Goal: Download file/media

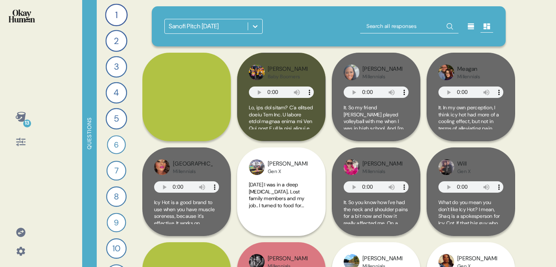
click at [257, 30] on icon at bounding box center [255, 26] width 8 height 8
click at [19, 228] on icon at bounding box center [20, 232] width 9 height 9
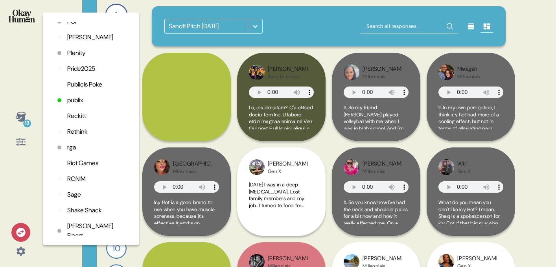
scroll to position [1685, 0]
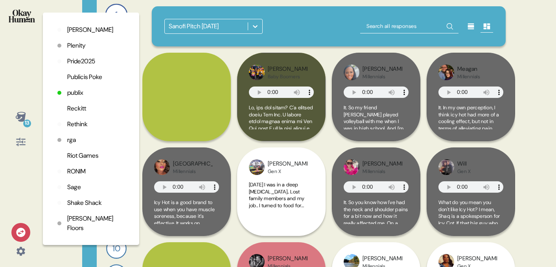
click at [78, 129] on p "Rethink" at bounding box center [77, 123] width 20 height 9
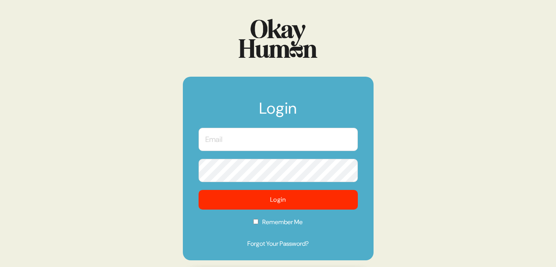
click at [279, 141] on input "text" at bounding box center [277, 139] width 159 height 23
click at [0, 266] on com-1password-button at bounding box center [0, 267] width 0 height 0
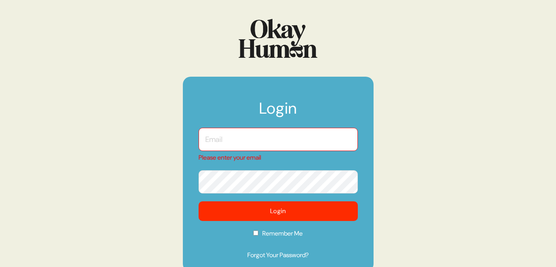
type input "ben@sympler.co"
checkbox input "true"
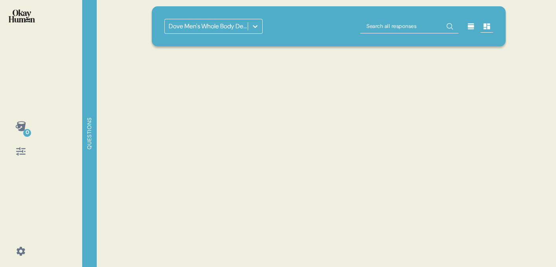
click at [279, 195] on div "Dove Men's Whole Body Deodorant" at bounding box center [328, 133] width 373 height 267
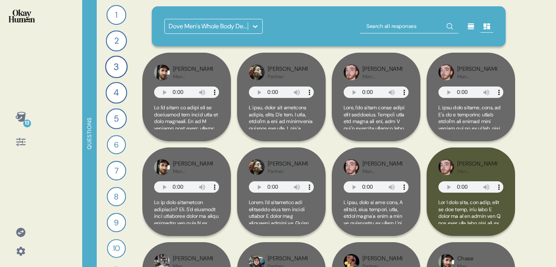
click at [20, 121] on icon at bounding box center [20, 116] width 11 height 11
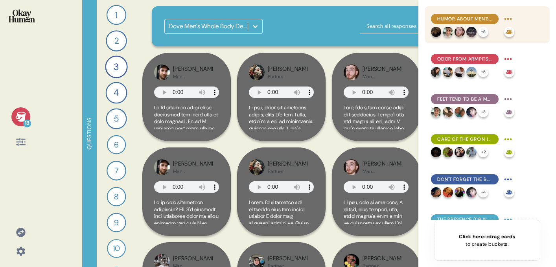
click at [456, 14] on div "Humor about men's privates is rooted in taboo (and some immaturity)." at bounding box center [465, 19] width 68 height 10
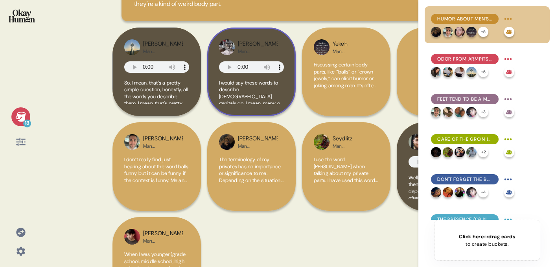
scroll to position [143, 0]
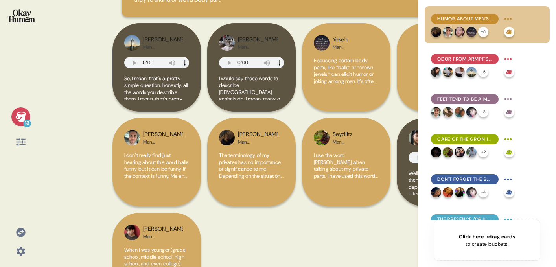
click at [15, 123] on div "13" at bounding box center [20, 116] width 19 height 19
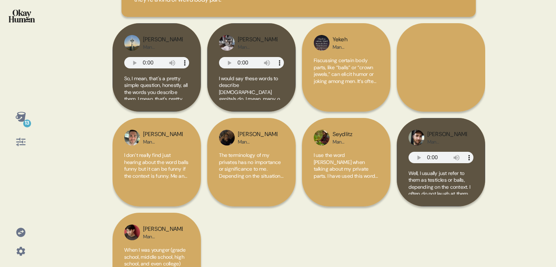
click at [23, 144] on icon at bounding box center [20, 141] width 11 height 11
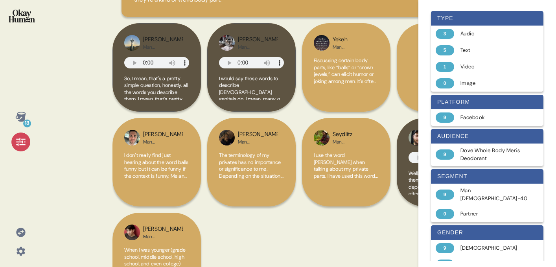
click at [11, 15] on img at bounding box center [22, 15] width 26 height 13
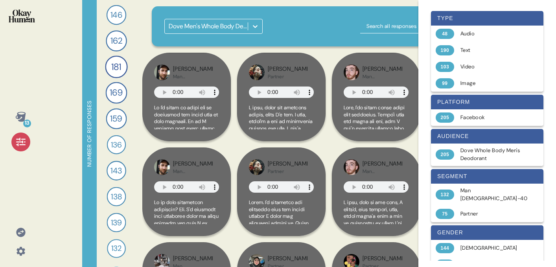
click at [20, 134] on div at bounding box center [20, 141] width 19 height 19
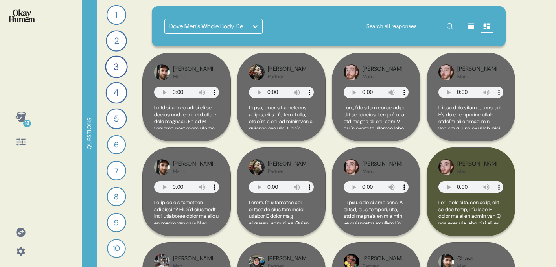
click at [20, 134] on div at bounding box center [20, 141] width 19 height 19
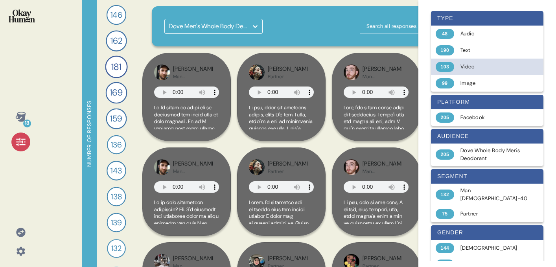
click at [468, 67] on div "Video" at bounding box center [491, 67] width 62 height 8
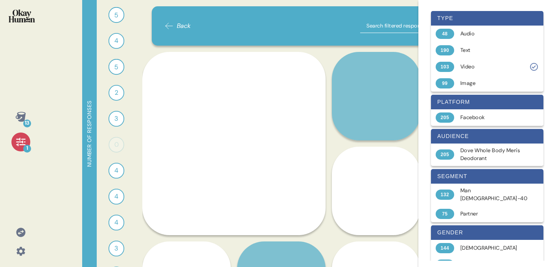
click at [140, 51] on div "Number of responses 5 What's funny about talking about men's balls and how do m…" at bounding box center [298, 133] width 433 height 267
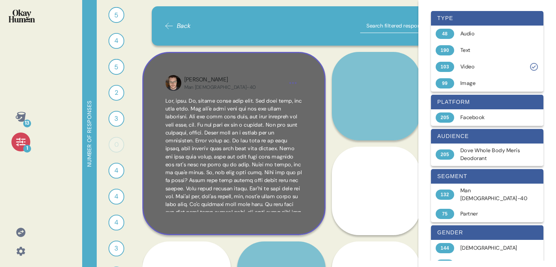
click at [222, 86] on div "Dylan Man 20-40" at bounding box center [233, 82] width 99 height 15
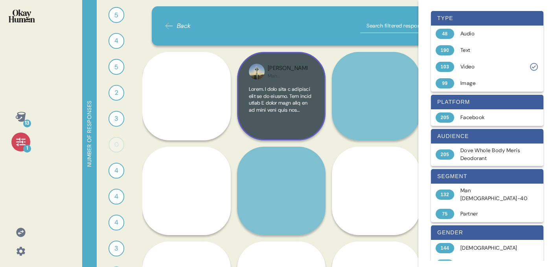
click at [296, 90] on span at bounding box center [281, 100] width 65 height 28
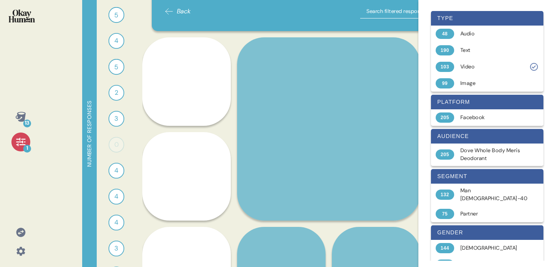
scroll to position [15, 0]
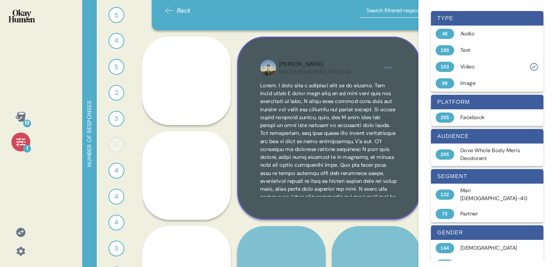
click at [389, 67] on html "13 1 Number of responses 5 What's funny about talking about men's balls and how…" at bounding box center [278, 133] width 556 height 267
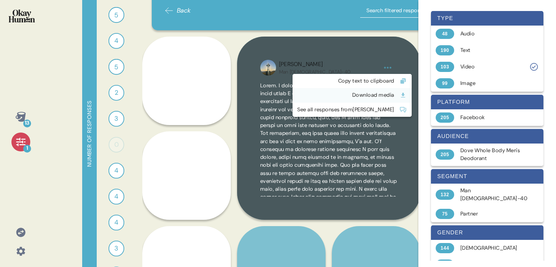
click at [353, 95] on div "Download media" at bounding box center [345, 95] width 97 height 8
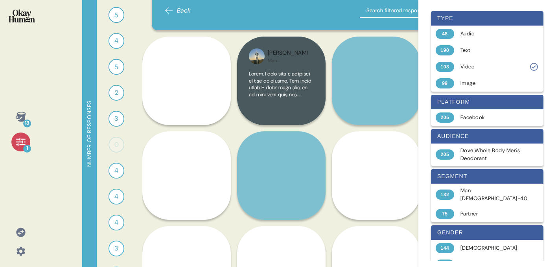
click at [305, 86] on span at bounding box center [281, 84] width 65 height 28
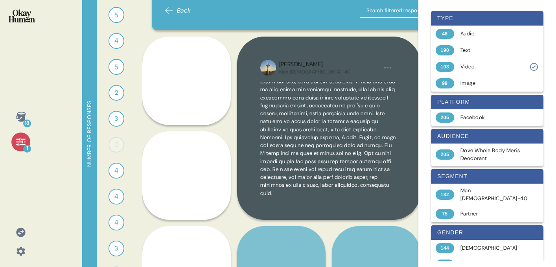
scroll to position [141, 0]
click at [319, 165] on span at bounding box center [328, 69] width 137 height 254
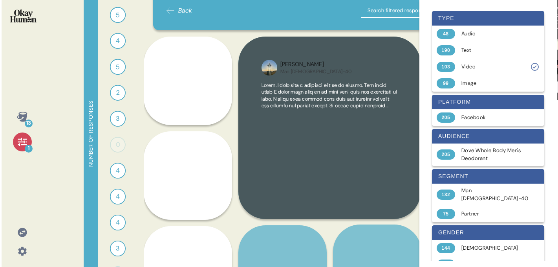
scroll to position [0, 0]
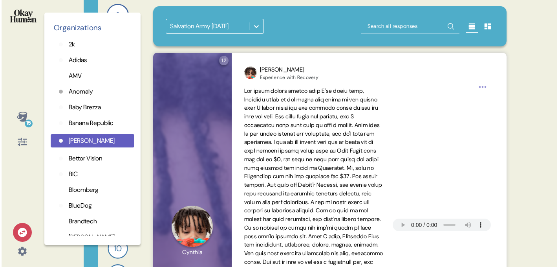
scroll to position [712, 0]
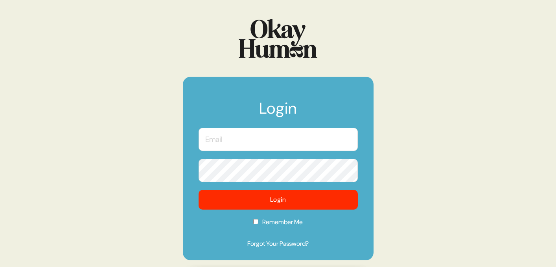
click at [219, 141] on input "text" at bounding box center [277, 139] width 159 height 23
type input "[EMAIL_ADDRESS][DOMAIN_NAME]"
checkbox input "true"
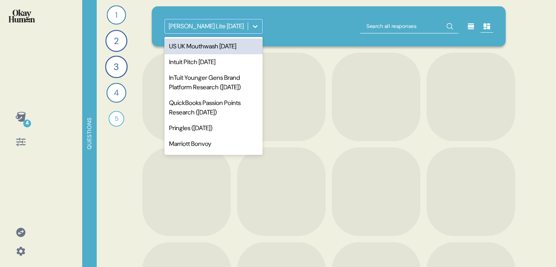
click at [254, 29] on icon at bounding box center [255, 26] width 8 height 8
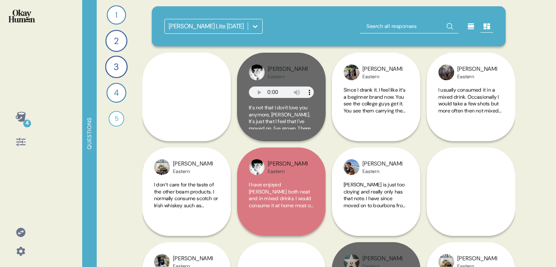
click at [257, 17] on div "[PERSON_NAME] Lite [DATE]" at bounding box center [329, 26] width 354 height 40
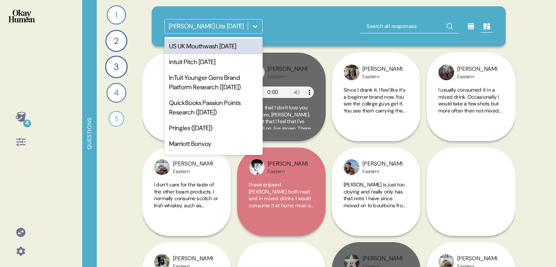
click at [254, 26] on icon at bounding box center [255, 26] width 5 height 3
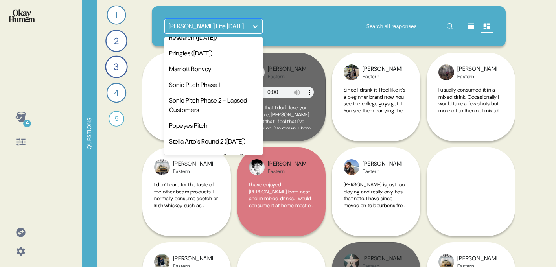
scroll to position [83, 0]
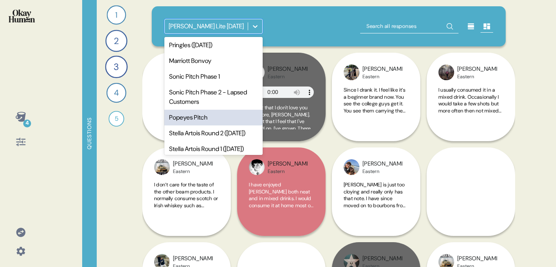
click at [207, 123] on div "Popeyes Pitch" at bounding box center [213, 118] width 98 height 16
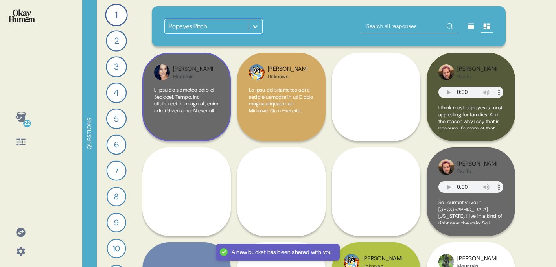
click at [198, 112] on span at bounding box center [186, 237] width 64 height 303
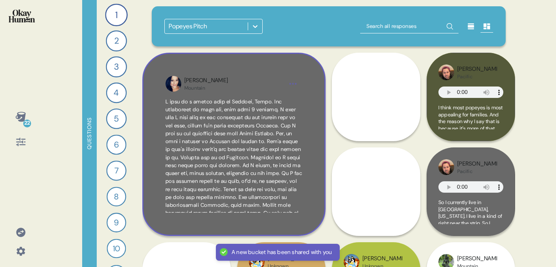
click at [252, 64] on div "[PERSON_NAME] Mountain" at bounding box center [233, 144] width 183 height 183
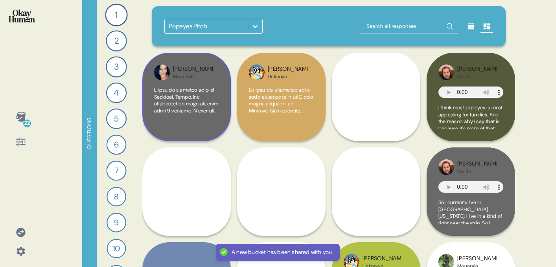
click at [214, 64] on div "[PERSON_NAME] Mountain" at bounding box center [186, 72] width 65 height 16
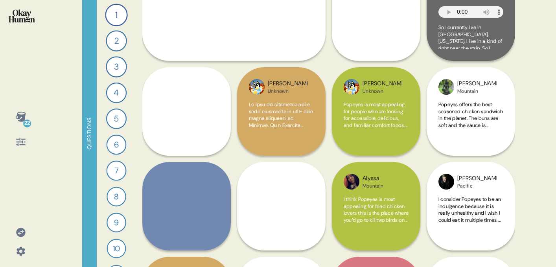
scroll to position [177, 0]
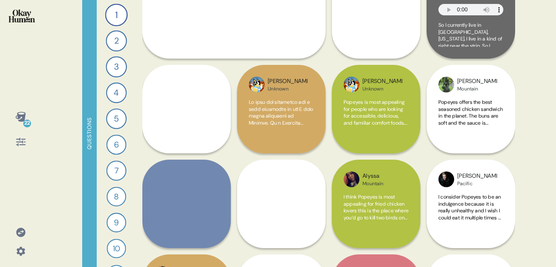
click at [21, 118] on icon at bounding box center [20, 116] width 11 height 11
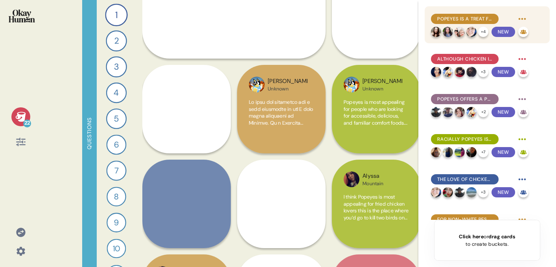
click at [461, 20] on span "Popeyes is a treat for some and a lifeline for others" at bounding box center [464, 18] width 55 height 7
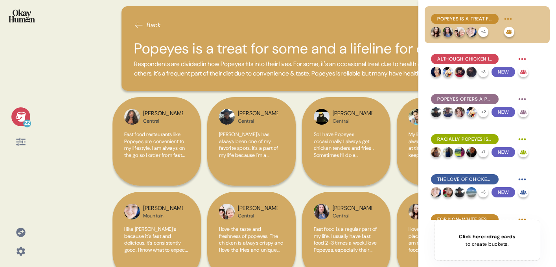
scroll to position [29, 0]
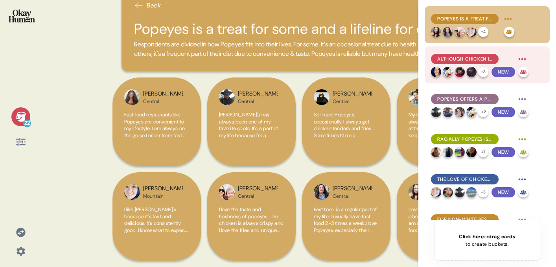
click at [460, 62] on span "Although chicken is the star, it's often all about the sides." at bounding box center [464, 58] width 55 height 7
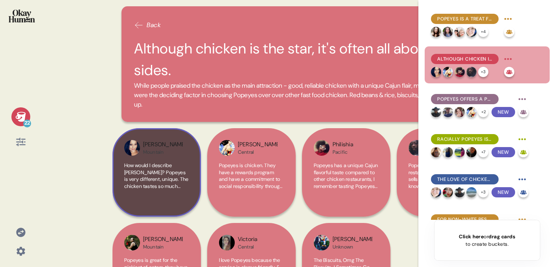
click at [163, 167] on span "How would I describe [PERSON_NAME]? Popeyes is very different, unique. The chic…" at bounding box center [156, 255] width 65 height 186
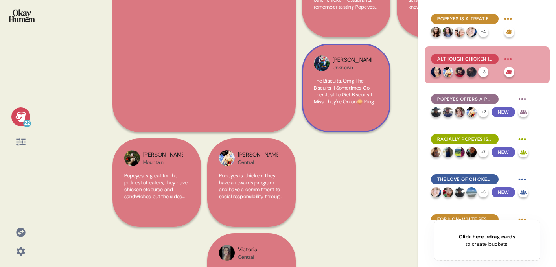
scroll to position [141, 0]
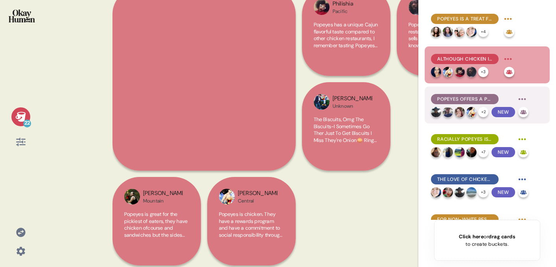
click at [463, 100] on span "Popeyes offers a positive but generic dining experience" at bounding box center [464, 99] width 55 height 7
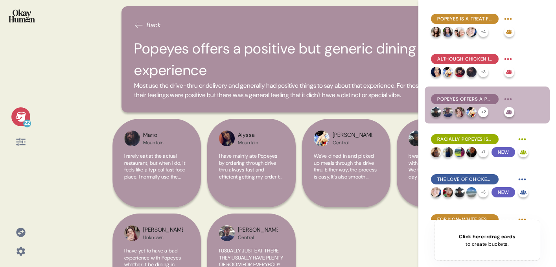
scroll to position [51, 0]
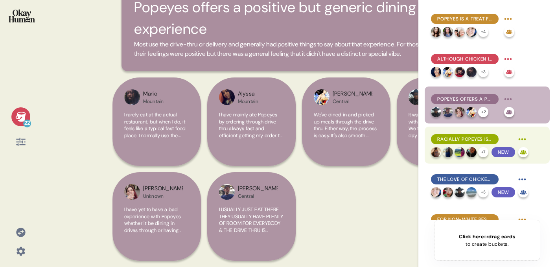
click at [452, 136] on span "Racially Popeyes is both for [DEMOGRAPHIC_DATA] consumers & it's multicultural" at bounding box center [464, 139] width 55 height 7
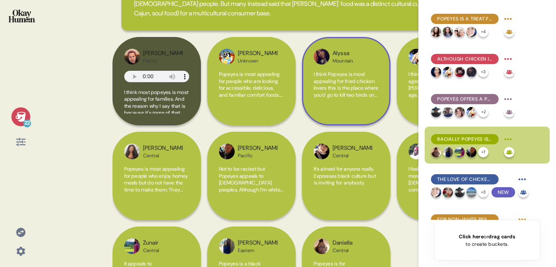
scroll to position [145, 0]
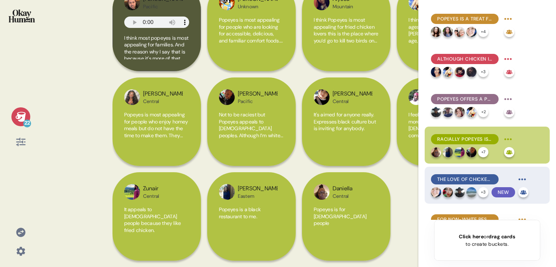
click at [457, 180] on span "The love of chicken is universal, perhaps with a discourse of "colorblindness" …" at bounding box center [464, 179] width 55 height 7
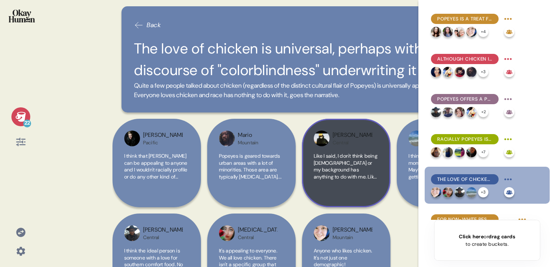
click at [360, 150] on div "Eddy Central Like I said, I don't think being [DEMOGRAPHIC_DATA] or my backgrou…" at bounding box center [346, 163] width 88 height 88
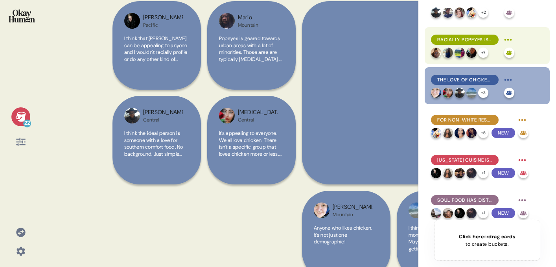
scroll to position [101, 0]
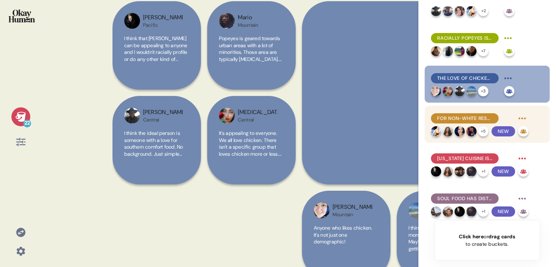
click at [455, 115] on span "For non-white respondents Popeyes engendered a sense of belonging. For [DEMOGRA…" at bounding box center [464, 118] width 55 height 7
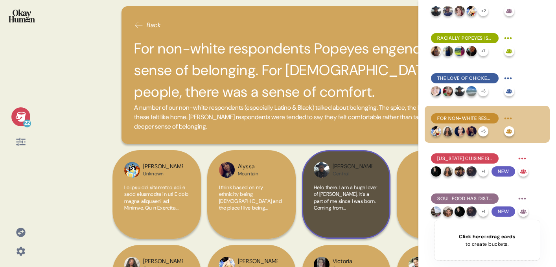
click at [344, 197] on span "Hello there. I am a huge lover of [PERSON_NAME]. It's a part of me since I was …" at bounding box center [346, 270] width 64 height 172
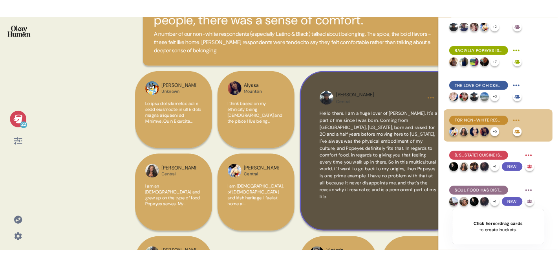
scroll to position [62, 0]
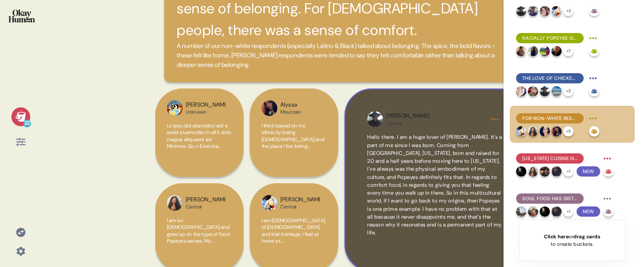
click at [496, 121] on html "22 Back For non-white respondents Popeyes engendered a sense of belonging. For …" at bounding box center [320, 133] width 641 height 267
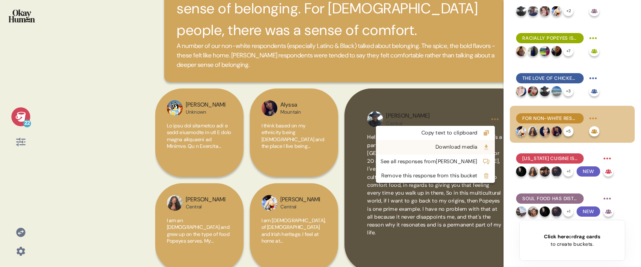
click at [463, 147] on div "Download media" at bounding box center [429, 147] width 97 height 8
